Goal: Information Seeking & Learning: Find specific fact

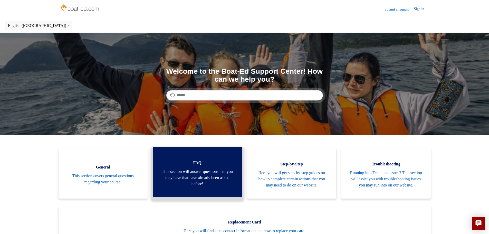
click at [196, 187] on span "This section will answer questions that you may have that have already been ask…" at bounding box center [197, 177] width 74 height 18
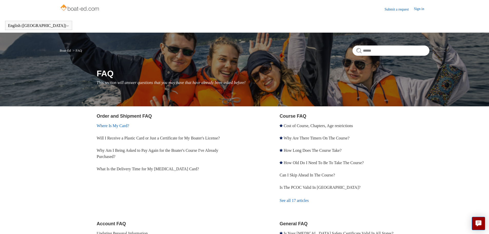
click at [116, 126] on link "Where Is My Card?" at bounding box center [113, 125] width 33 height 4
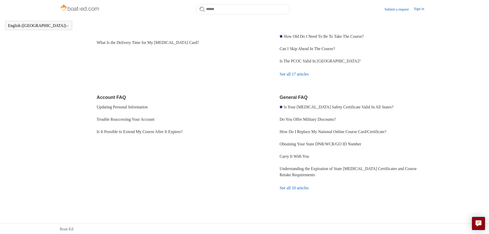
scroll to position [113, 0]
